Goal: Task Accomplishment & Management: Use online tool/utility

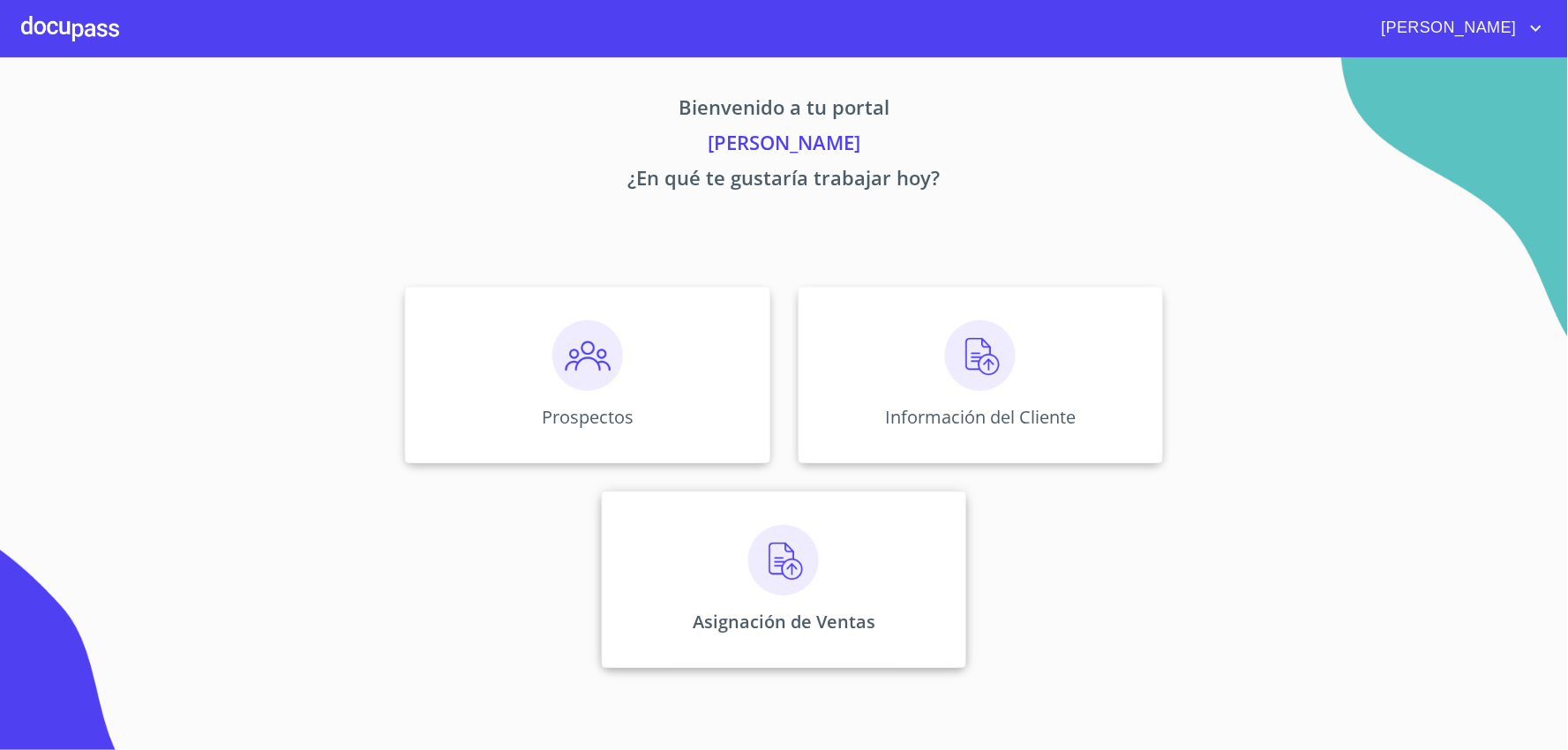
click at [804, 573] on img at bounding box center [783, 560] width 71 height 71
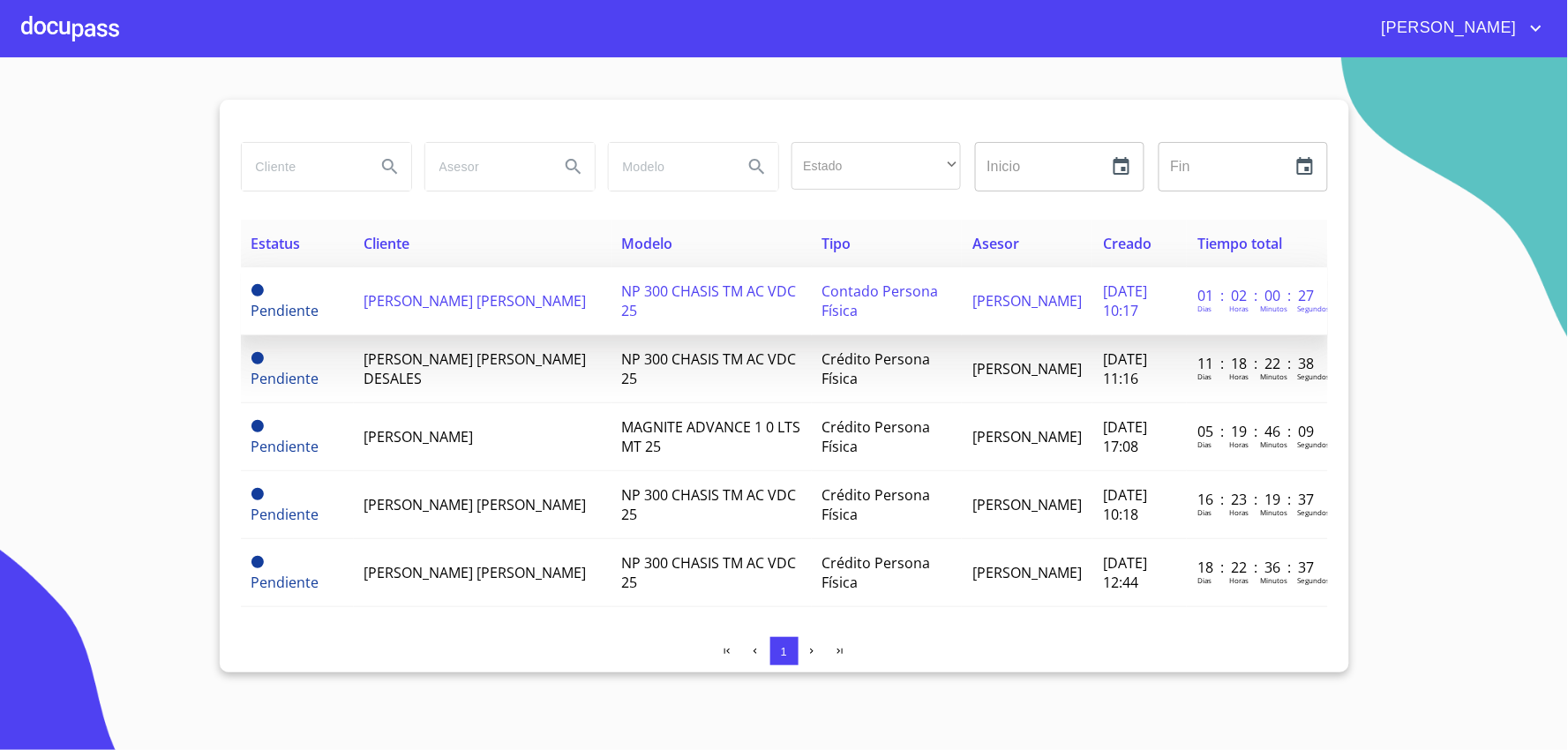
click at [274, 285] on span "Pendiente" at bounding box center [286, 300] width 68 height 38
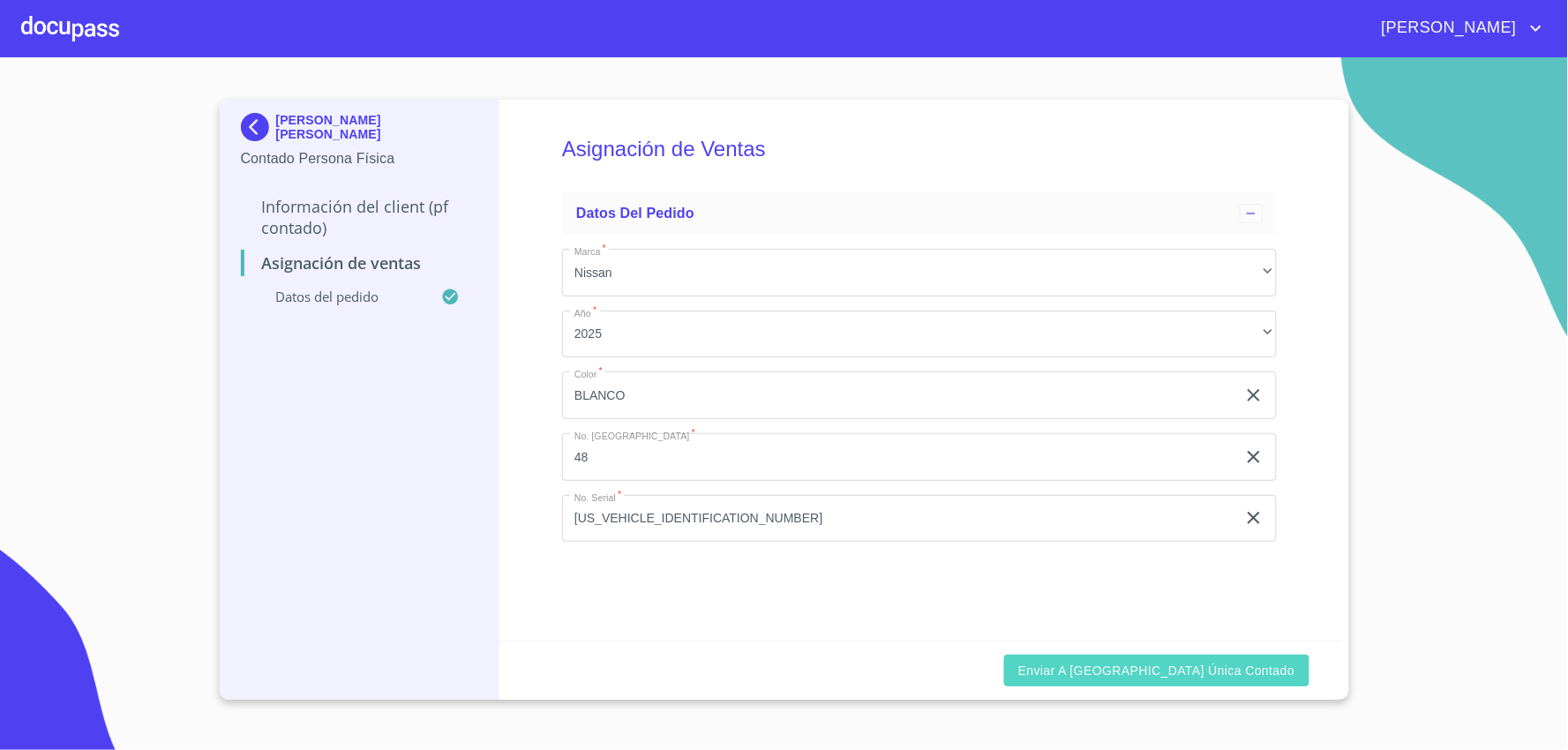
click at [1209, 678] on span "Enviar a [GEOGRAPHIC_DATA] única contado" at bounding box center [1157, 671] width 278 height 22
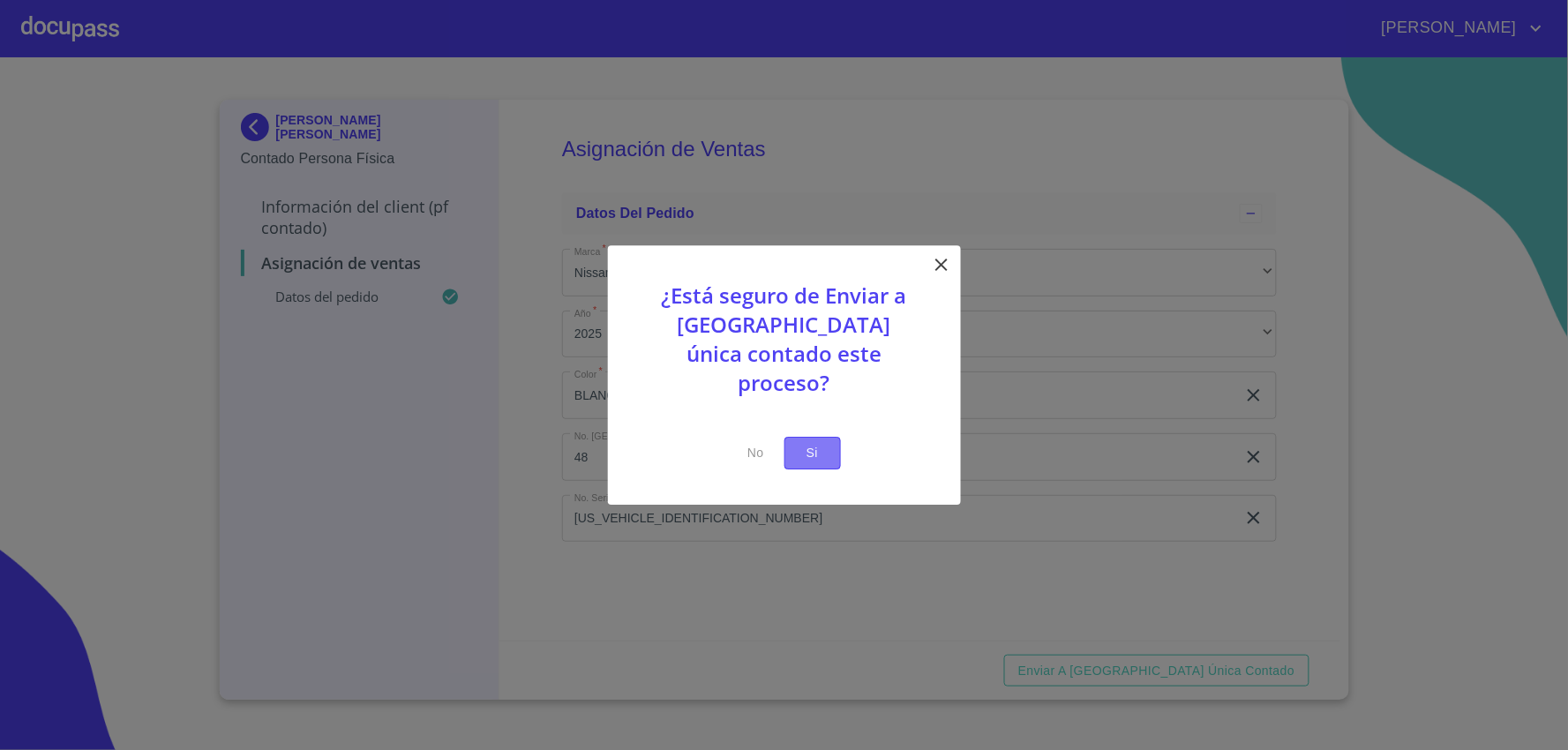
click at [809, 442] on span "Si" at bounding box center [812, 453] width 28 height 22
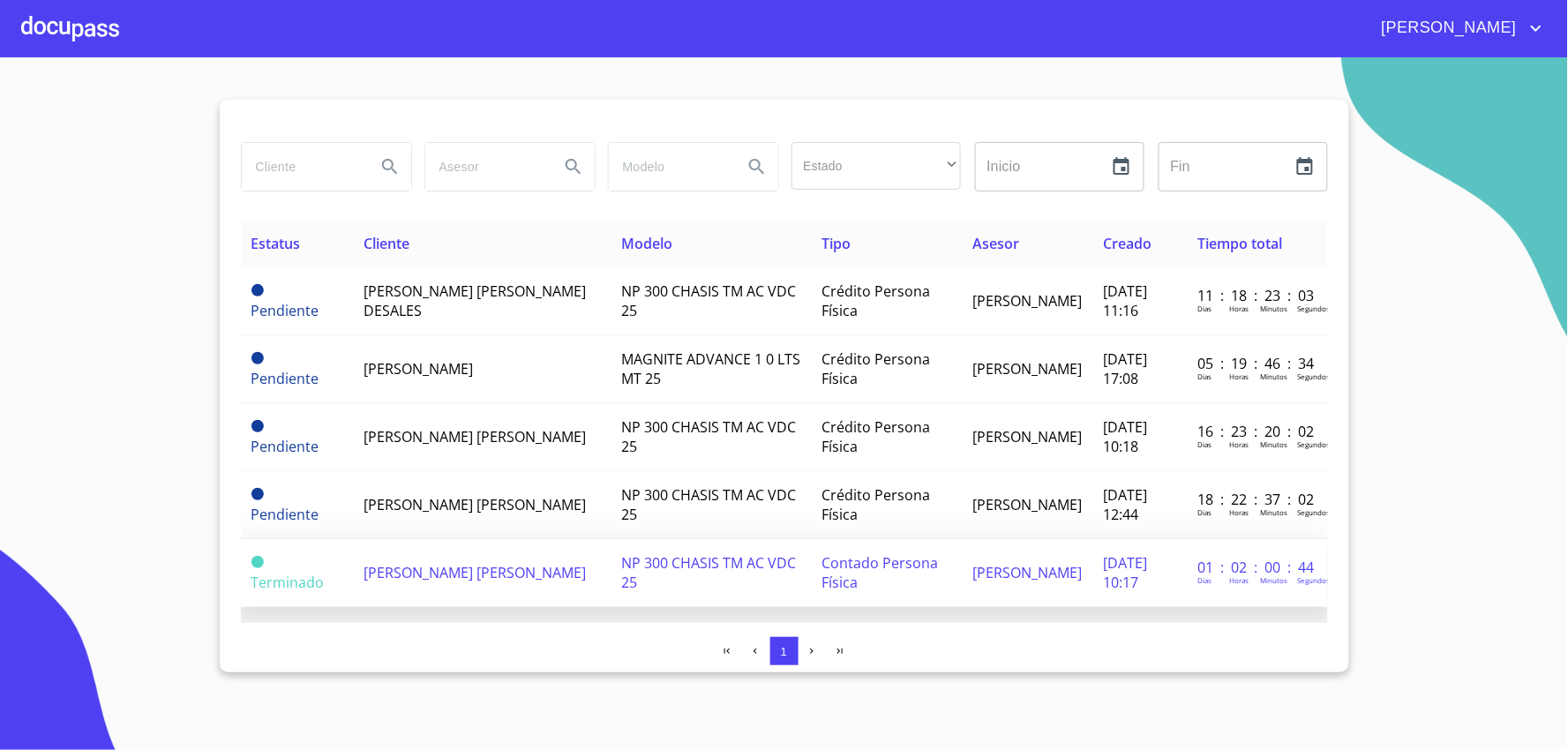
click at [278, 562] on td "Terminado" at bounding box center [297, 573] width 113 height 68
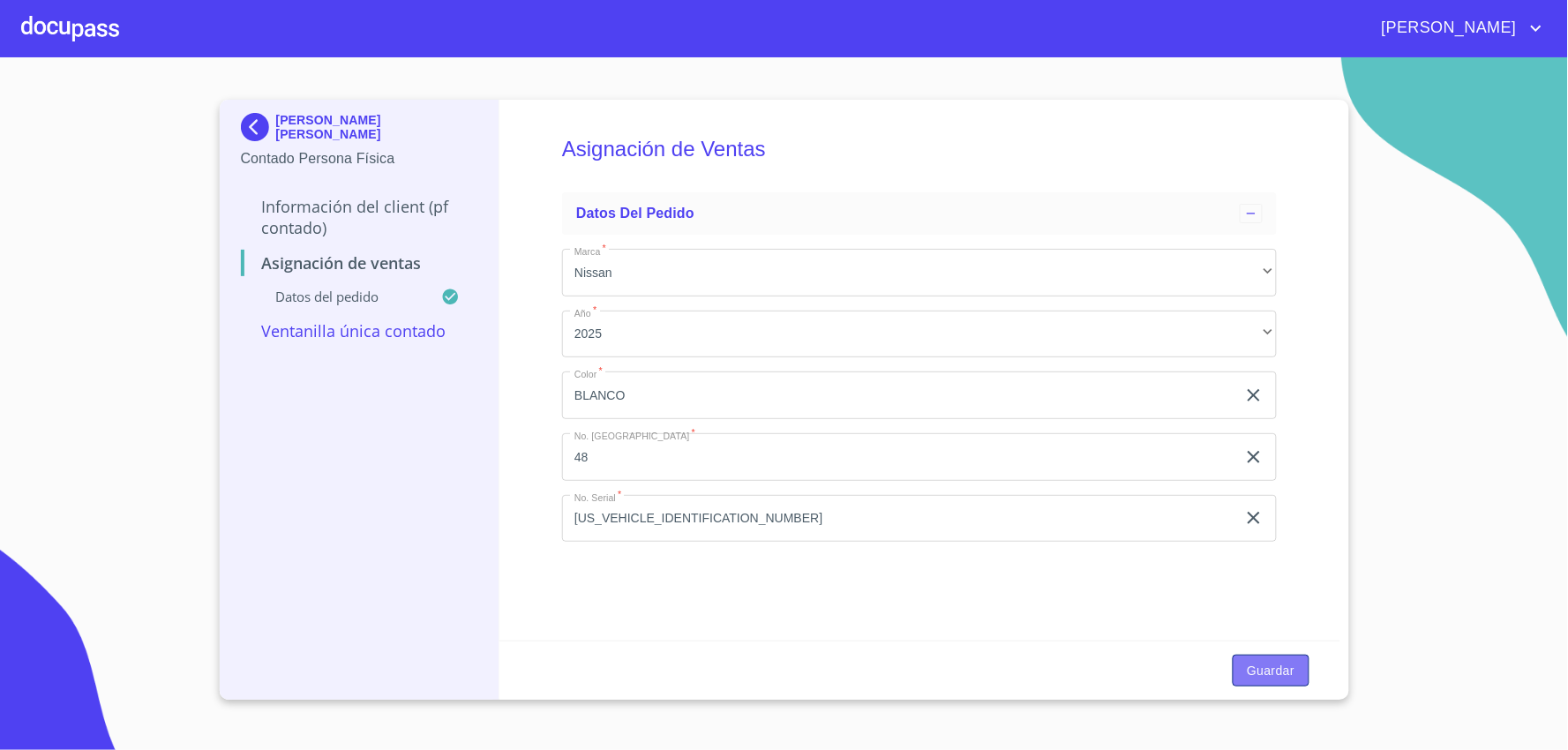
click at [1271, 671] on span "Guardar" at bounding box center [1270, 671] width 48 height 22
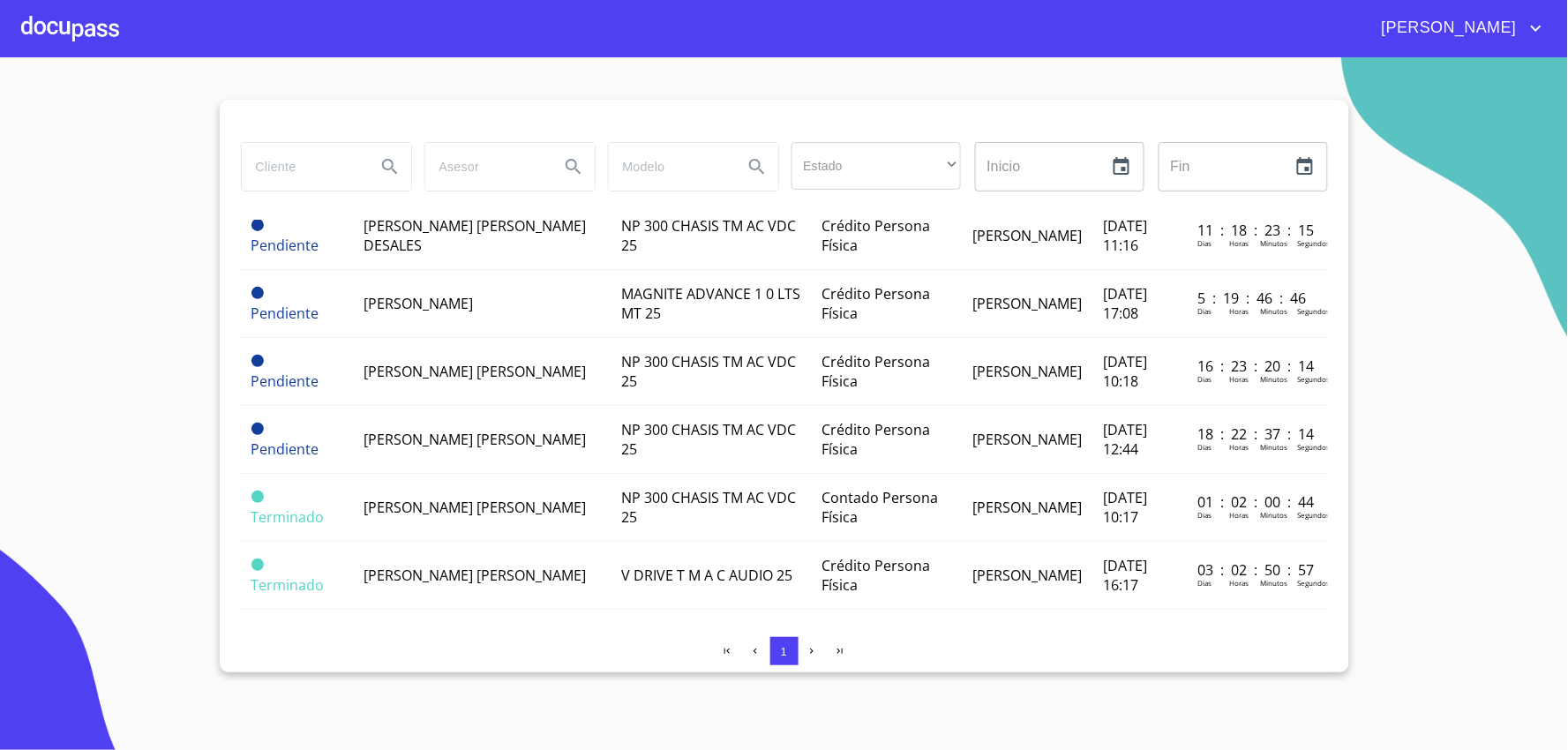
scroll to position [84, 0]
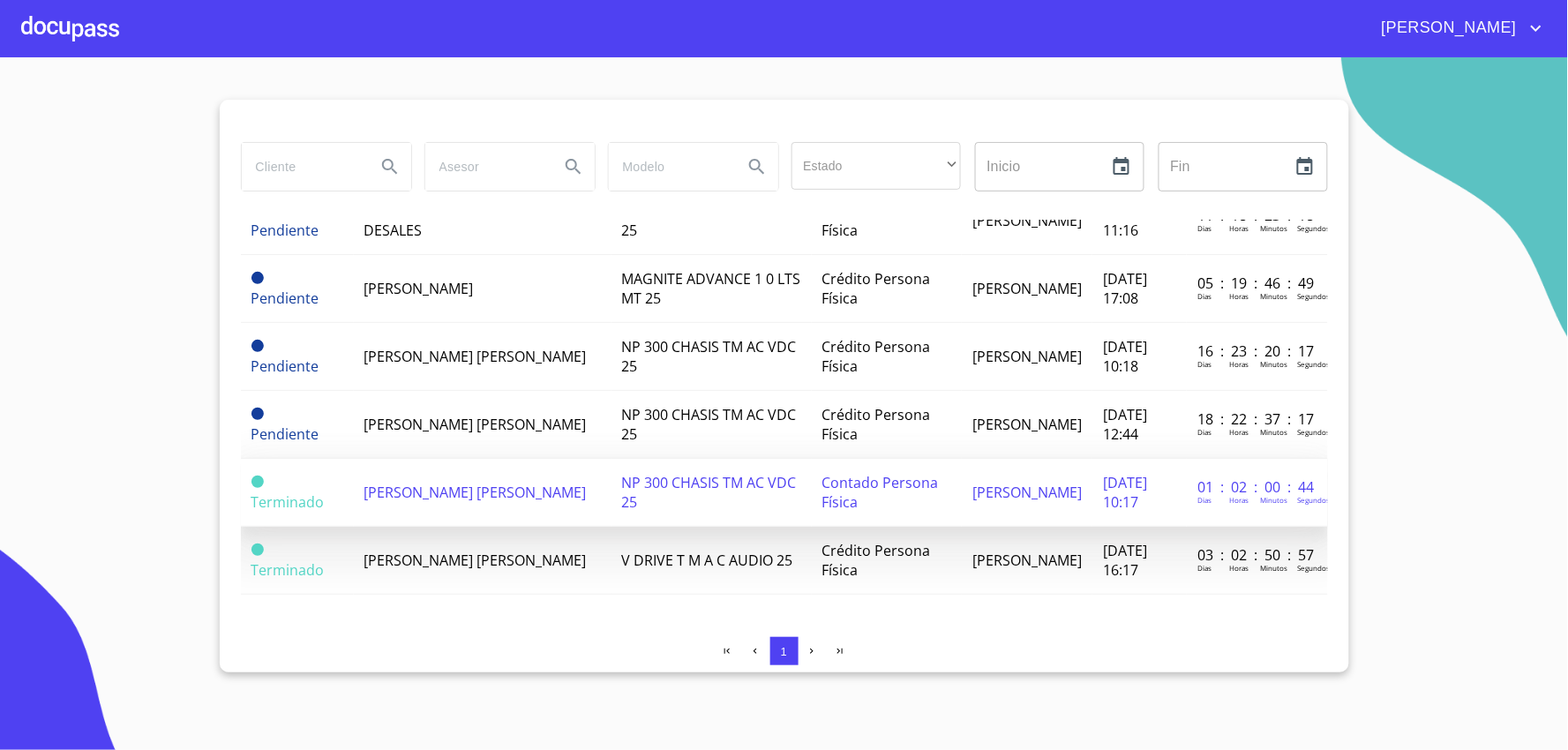
click at [274, 493] on span "Terminado" at bounding box center [289, 502] width 73 height 19
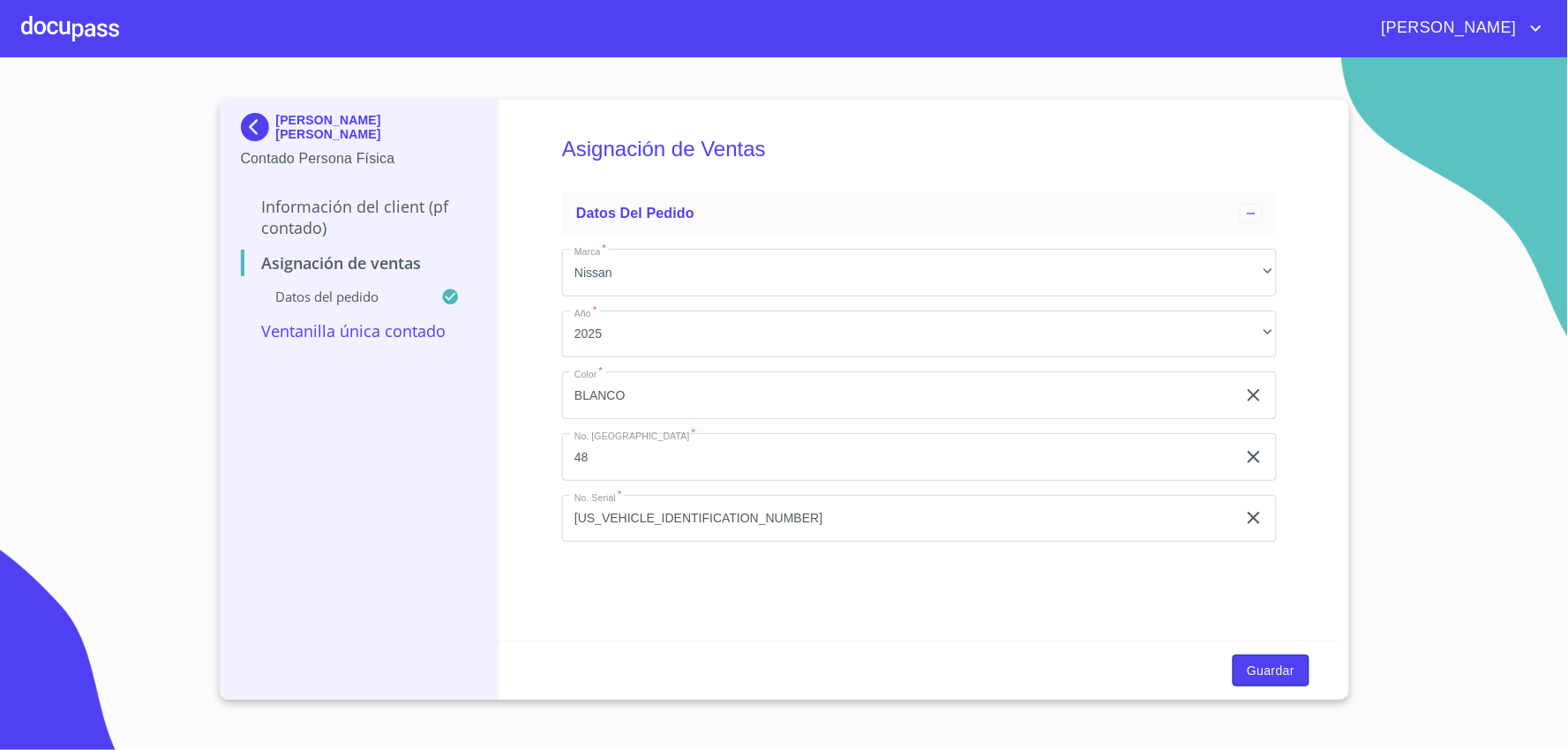
click at [1265, 673] on span "Guardar" at bounding box center [1270, 671] width 48 height 22
